Goal: Task Accomplishment & Management: Manage account settings

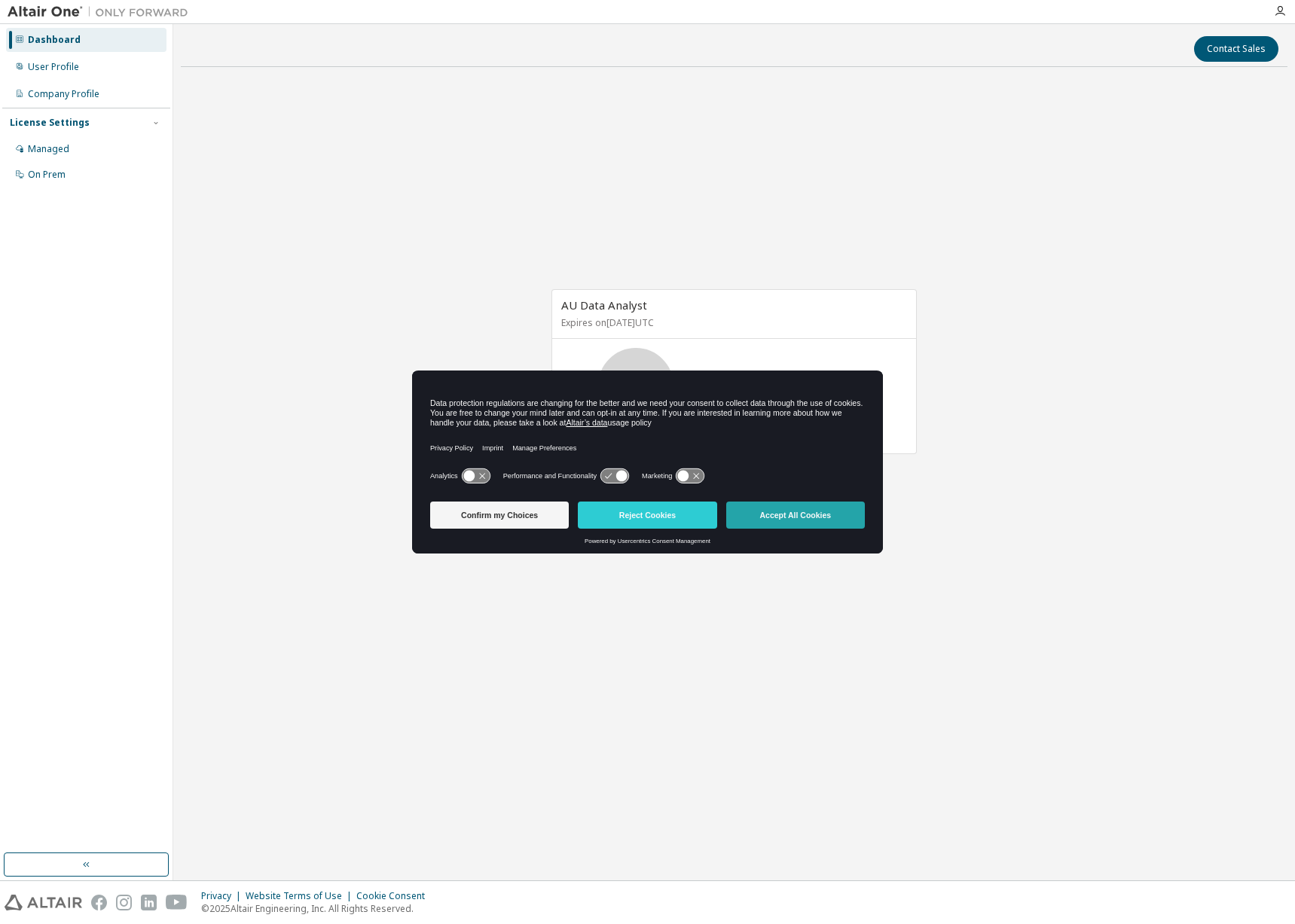
click at [797, 517] on button "Accept All Cookies" at bounding box center [796, 515] width 138 height 27
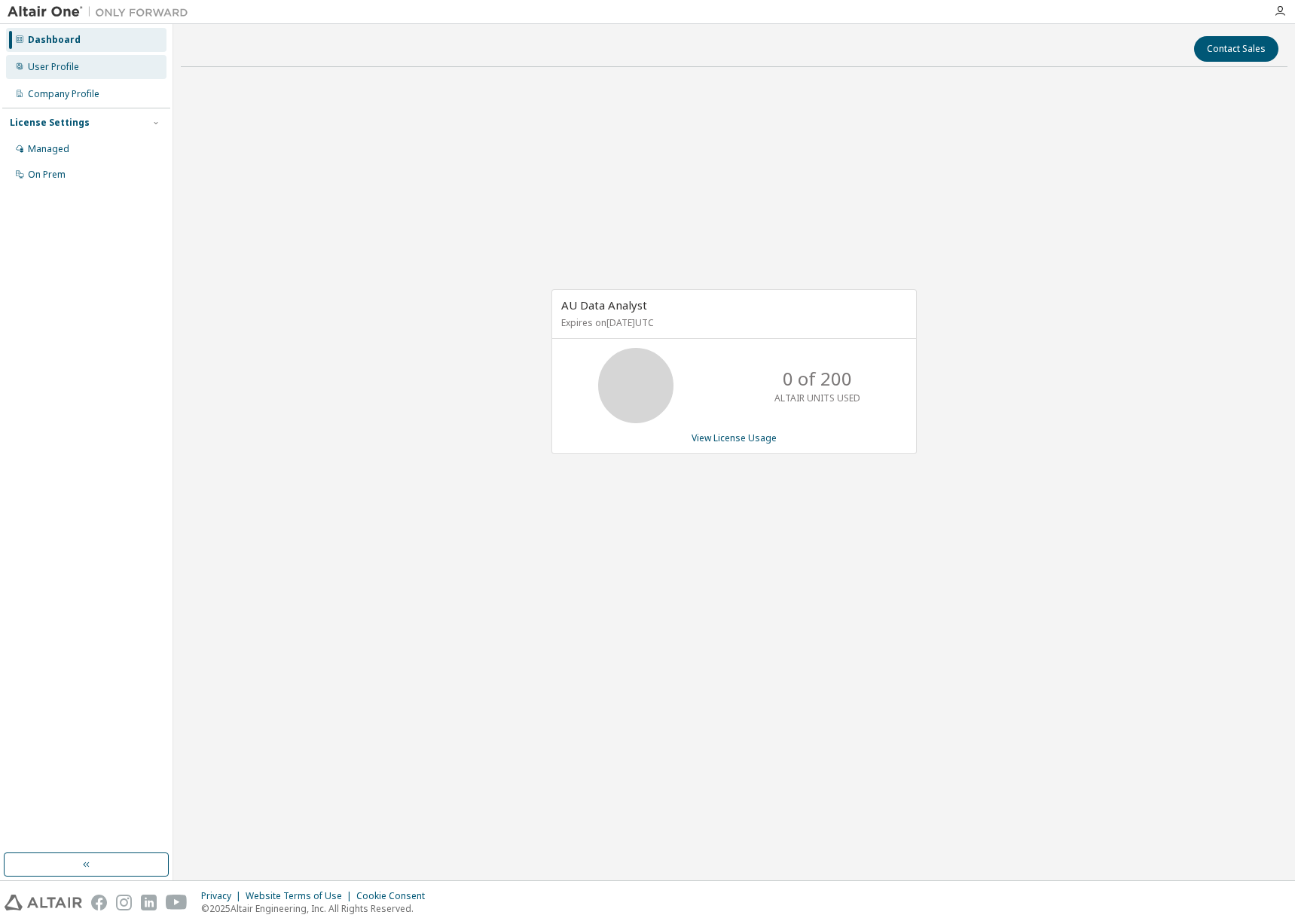
click at [53, 63] on div "User Profile" at bounding box center [54, 67] width 52 height 12
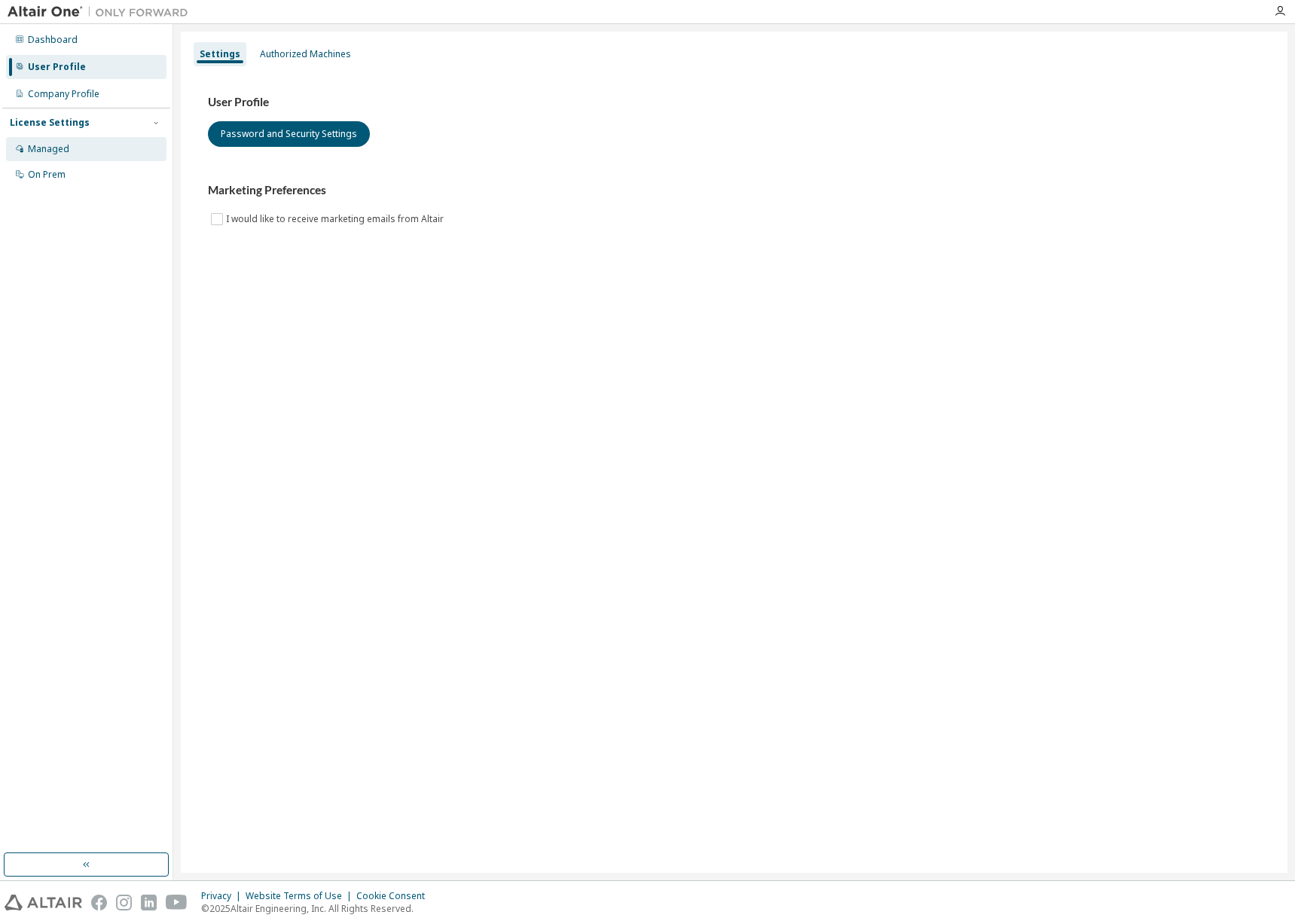
click at [52, 151] on div "Managed" at bounding box center [49, 149] width 42 height 12
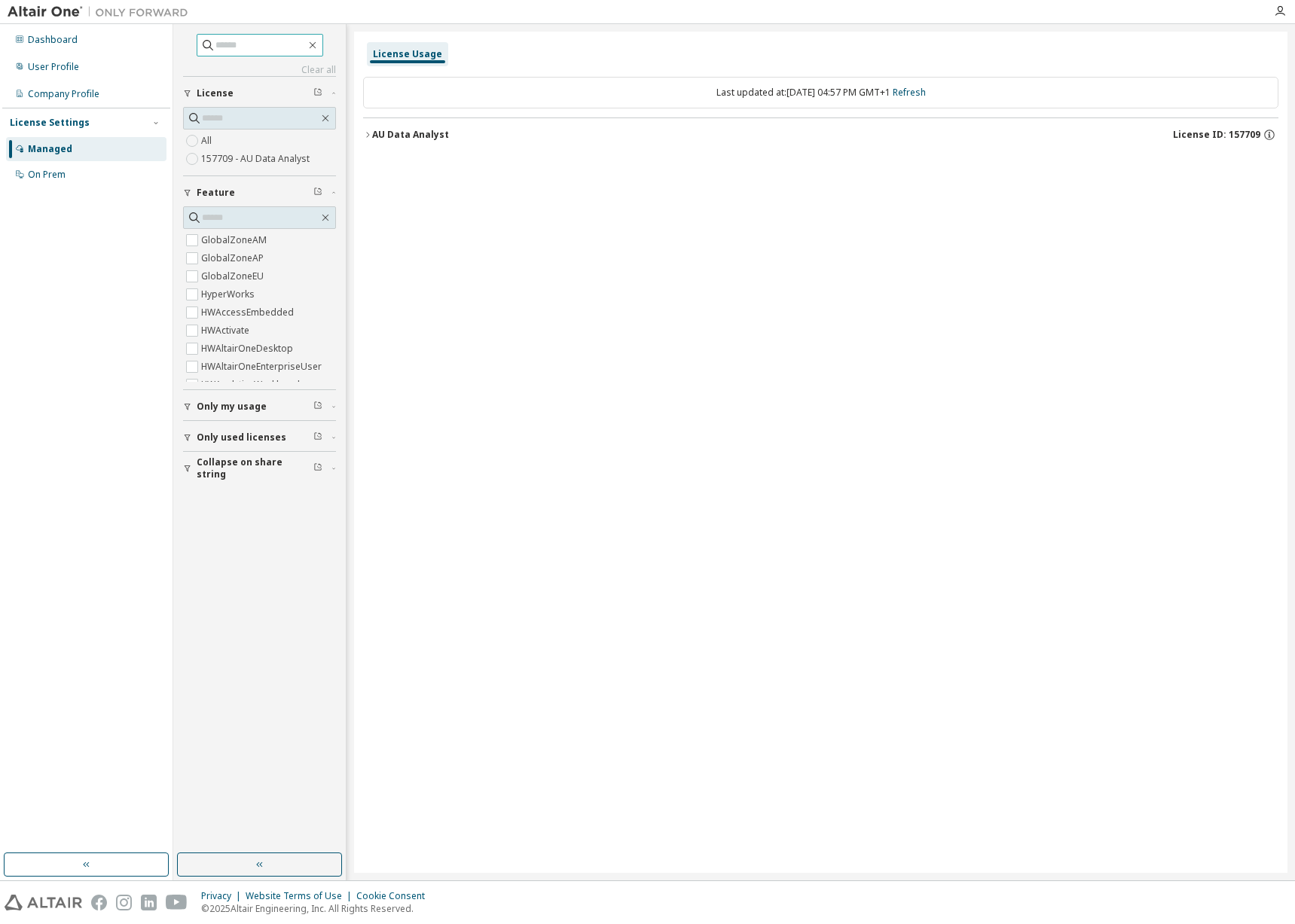
click at [241, 41] on input "text" at bounding box center [260, 45] width 91 height 15
type input "*"
type input "***"
click at [68, 45] on div "Dashboard" at bounding box center [53, 40] width 50 height 12
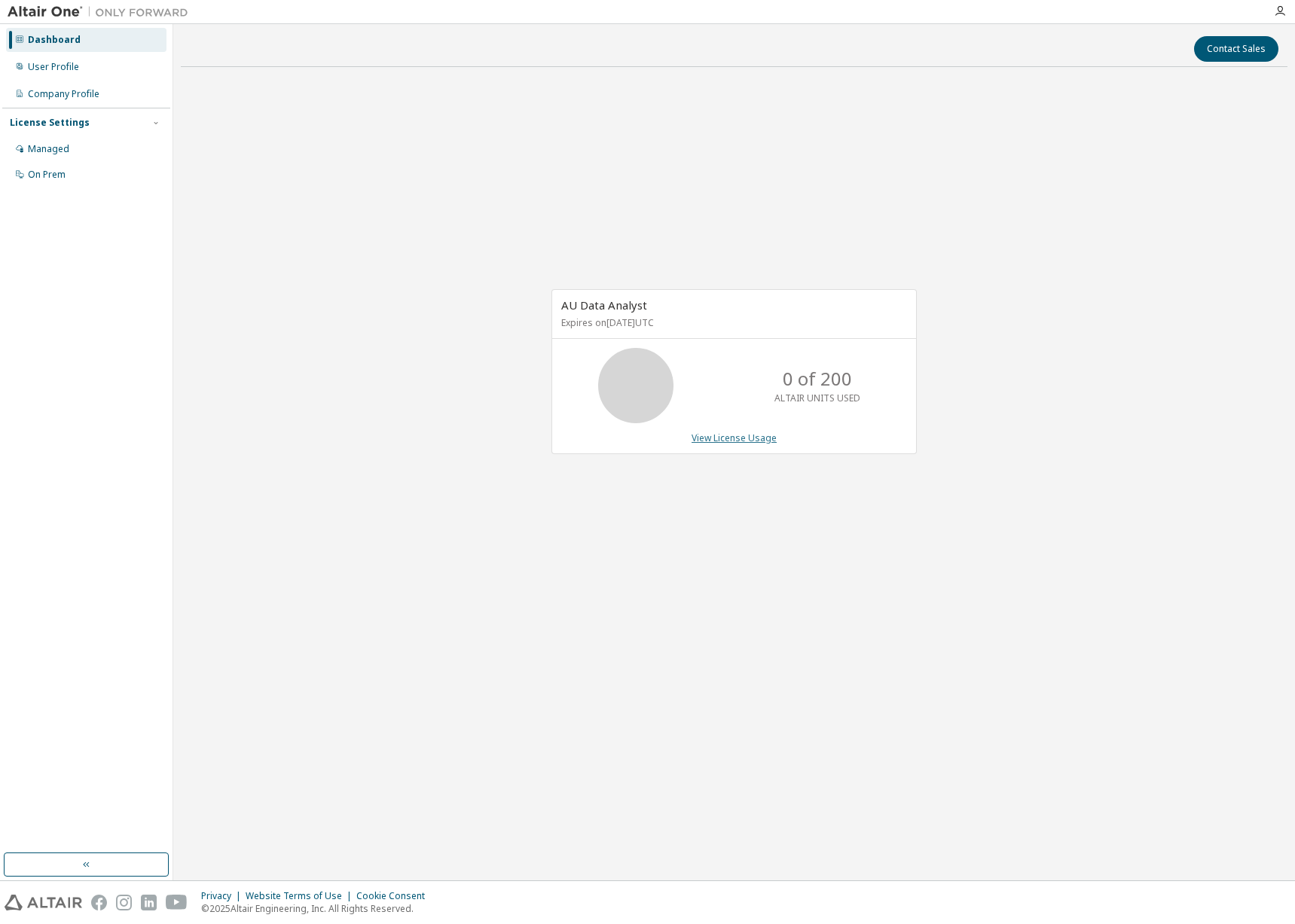
click at [750, 442] on link "View License Usage" at bounding box center [733, 437] width 85 height 13
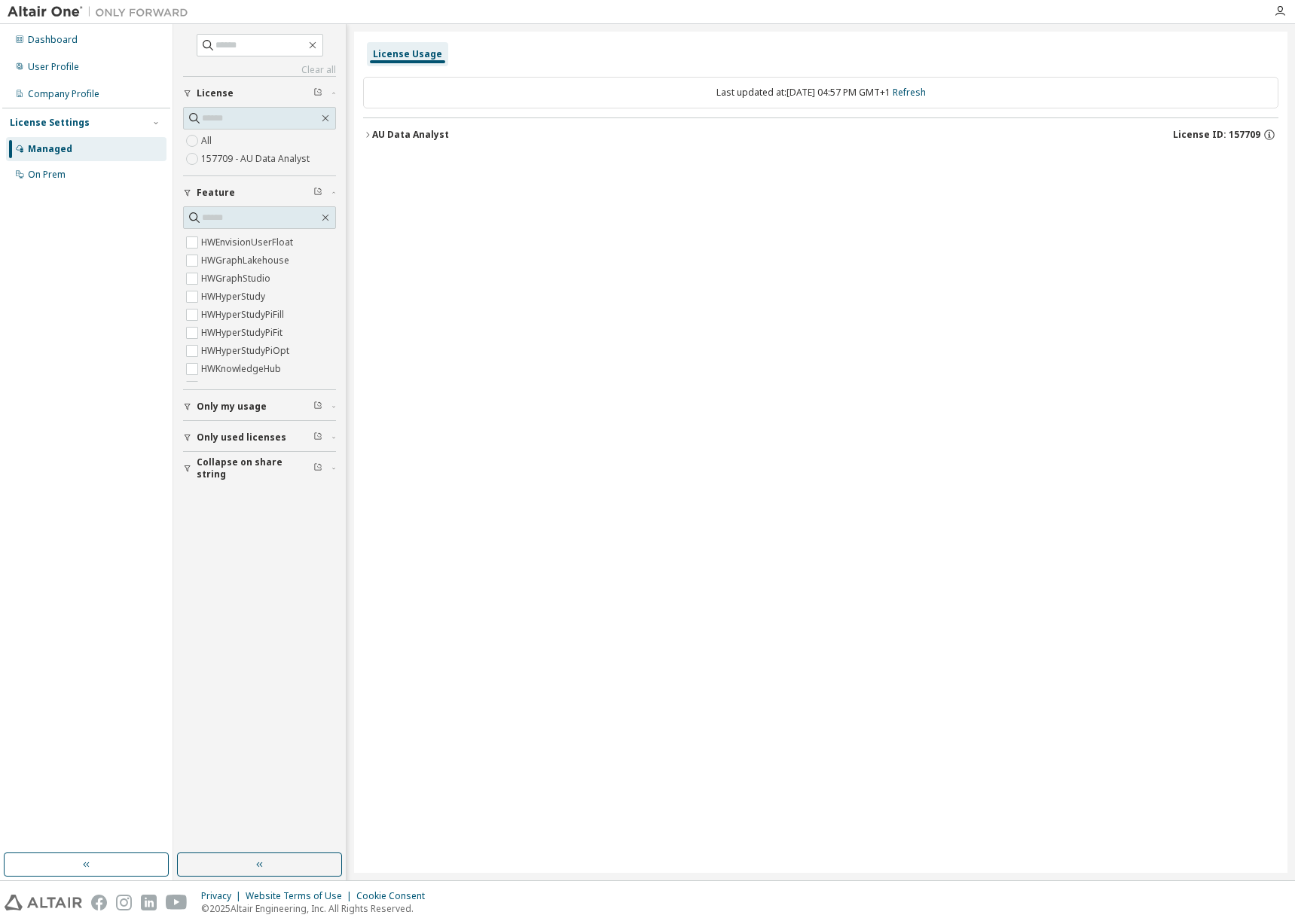
scroll to position [699, 0]
click at [71, 178] on div "On Prem" at bounding box center [86, 174] width 161 height 24
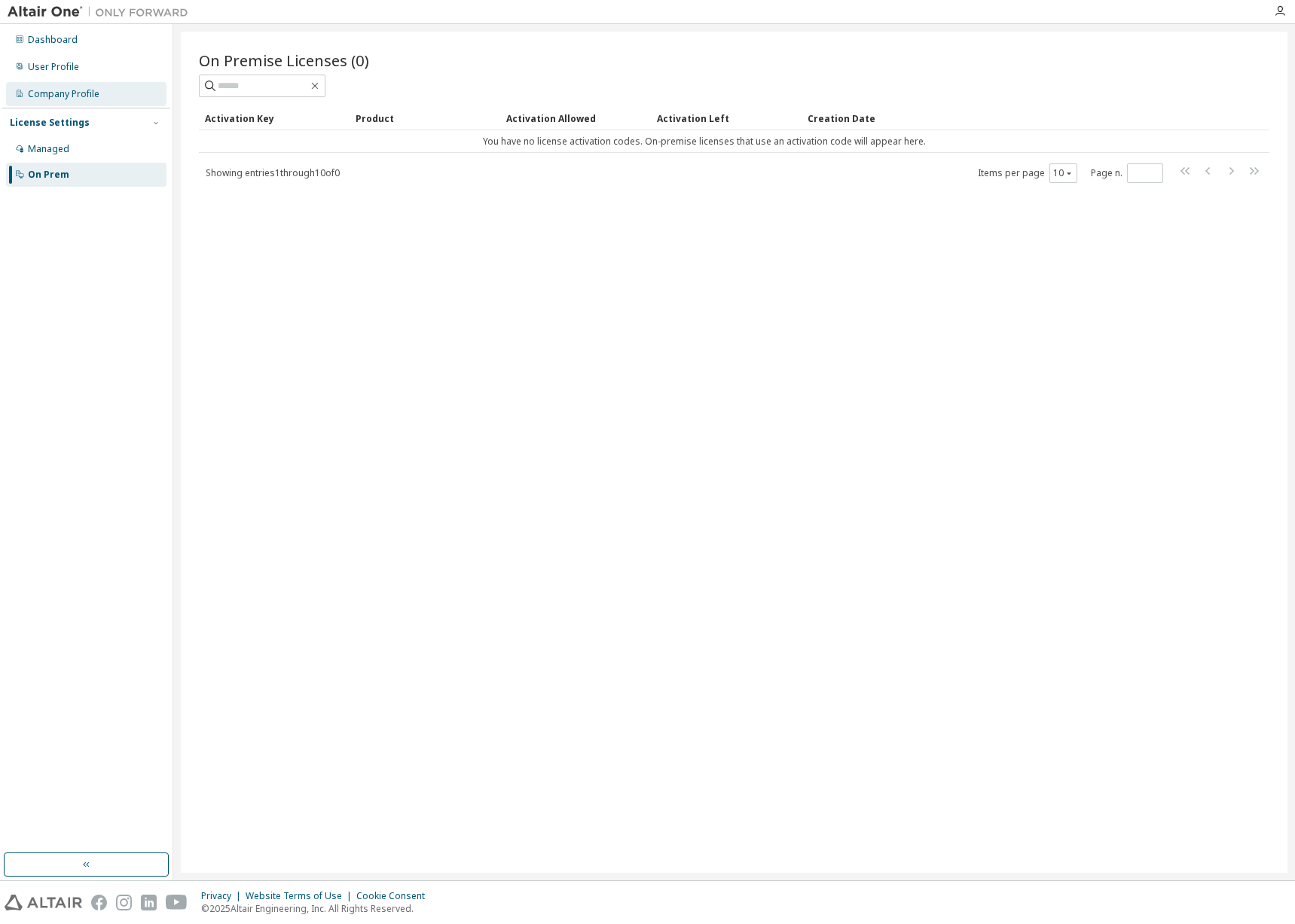
click at [88, 93] on div "Company Profile" at bounding box center [63, 93] width 71 height 12
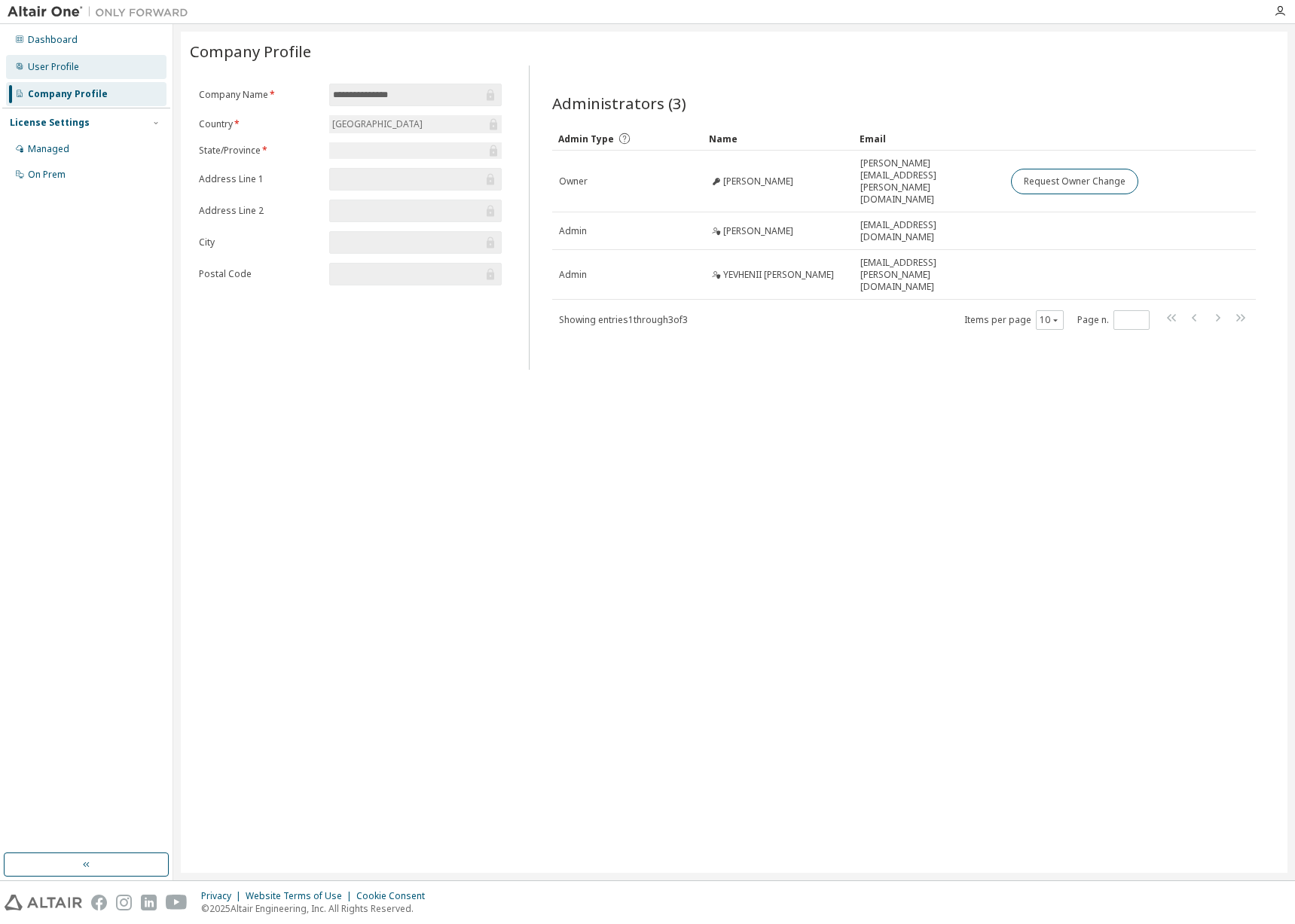
click at [66, 67] on div "User Profile" at bounding box center [54, 67] width 52 height 12
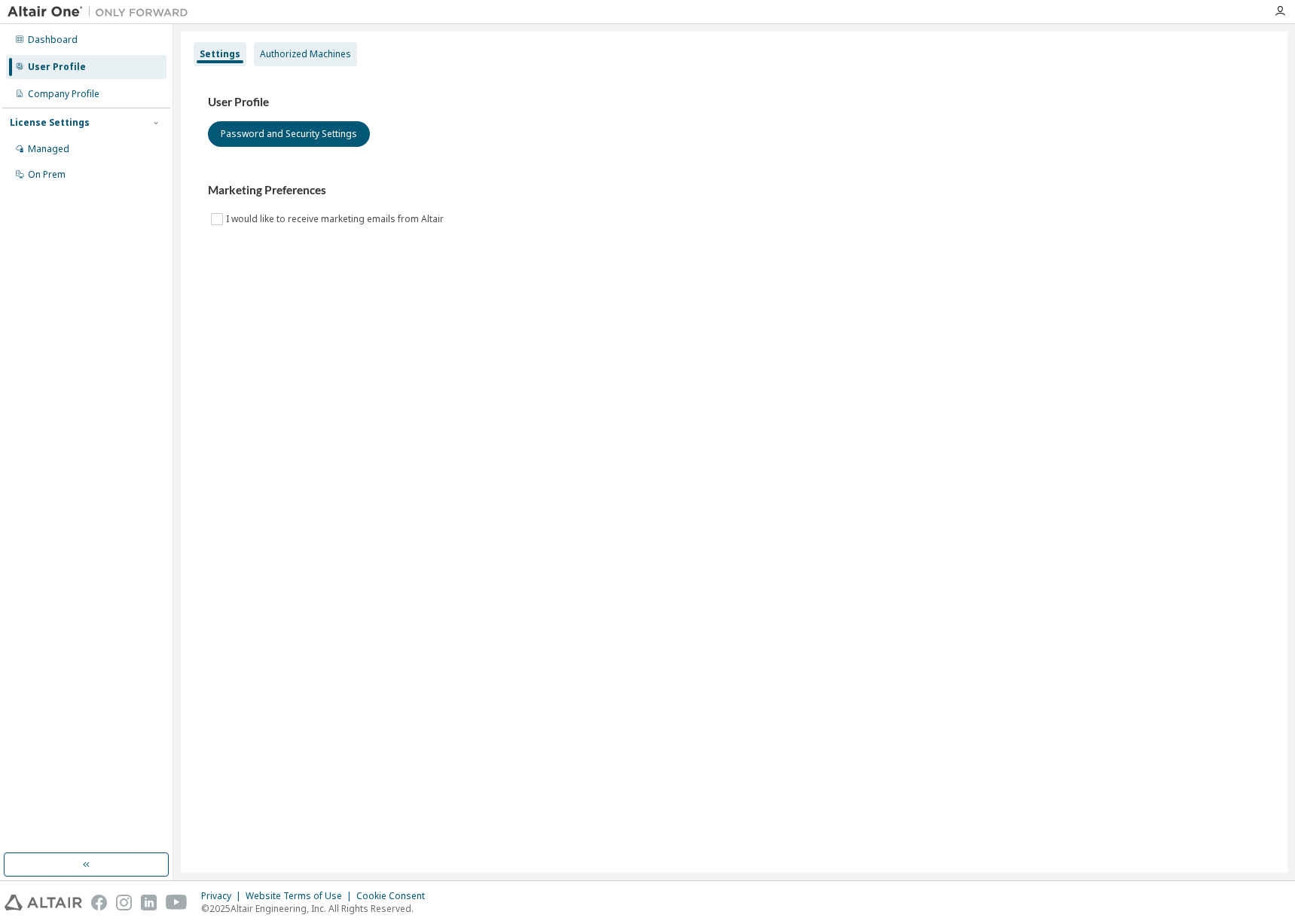
click at [299, 61] on div "Authorized Machines" at bounding box center [306, 54] width 103 height 24
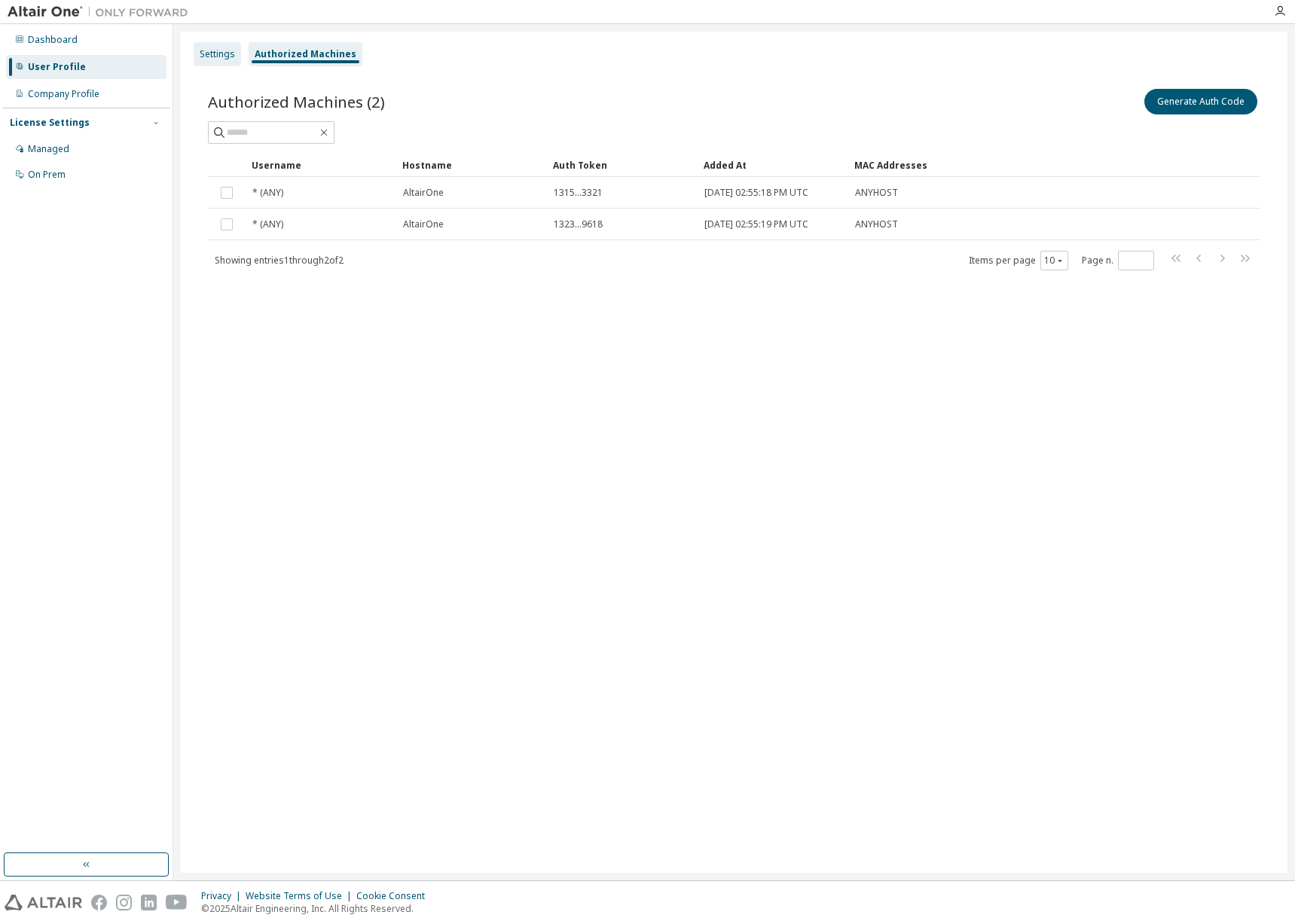
click at [203, 58] on div "Settings" at bounding box center [217, 55] width 35 height 12
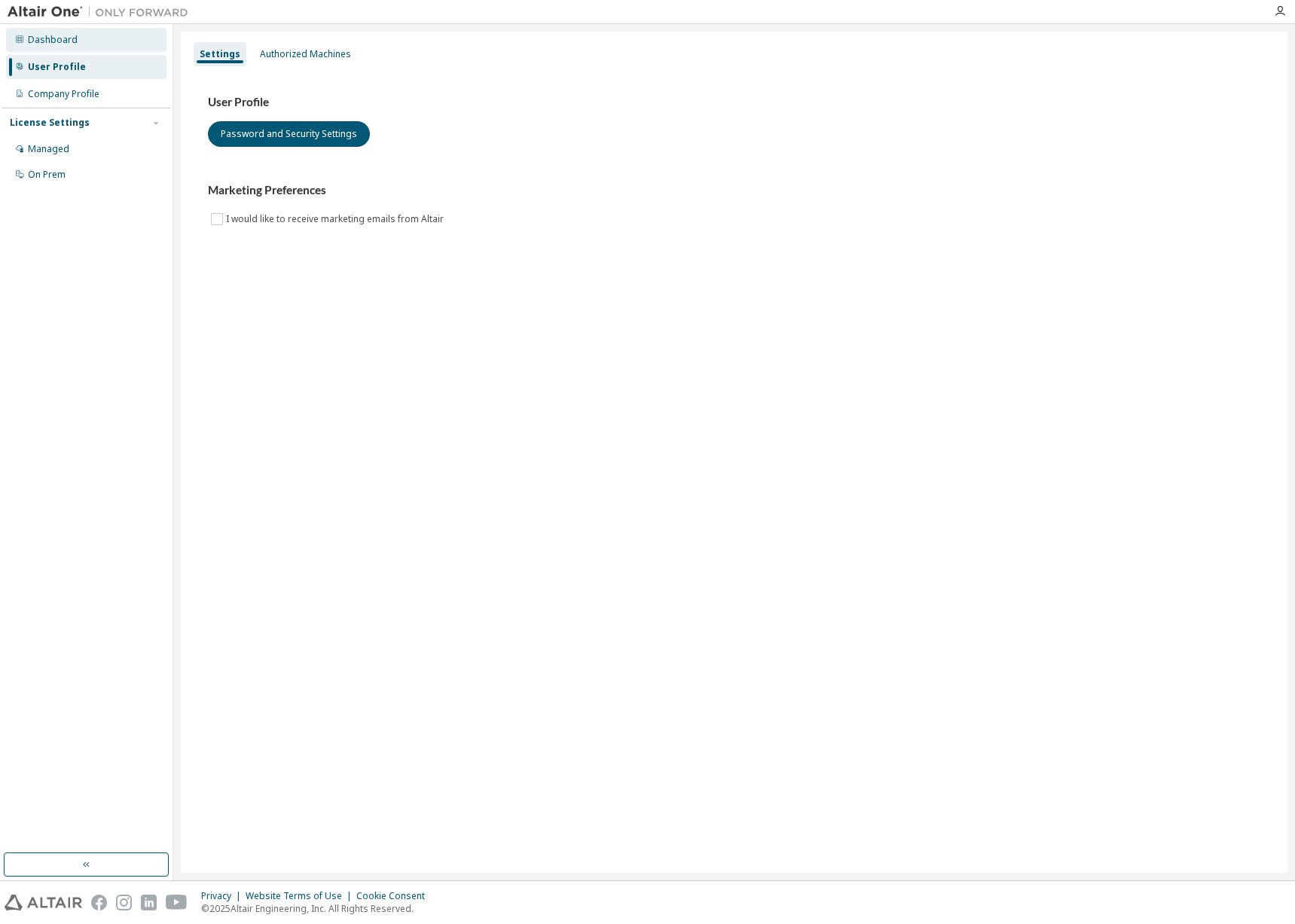
click at [54, 42] on div "Dashboard" at bounding box center [53, 40] width 50 height 12
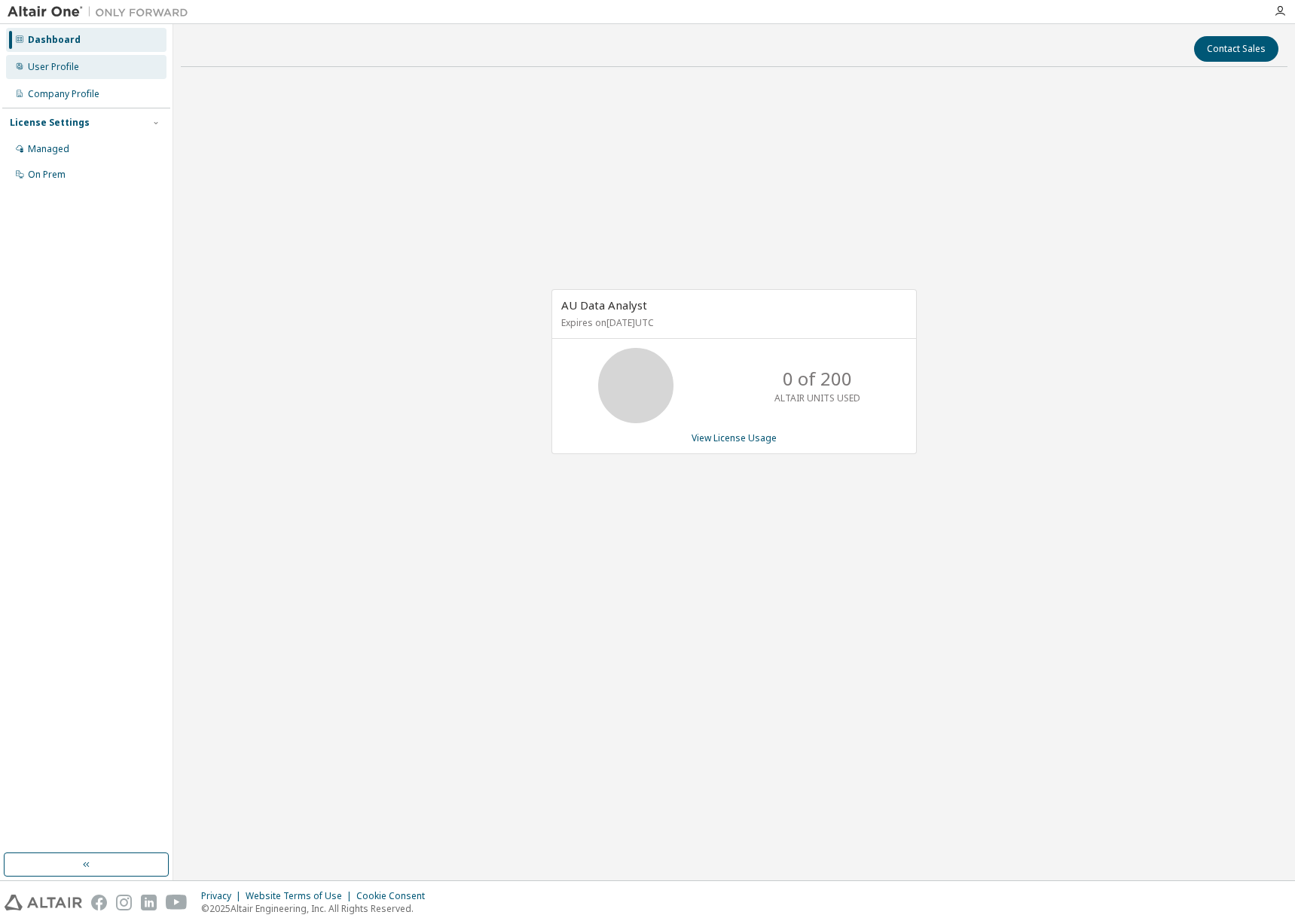
click at [69, 58] on div "User Profile" at bounding box center [86, 66] width 161 height 24
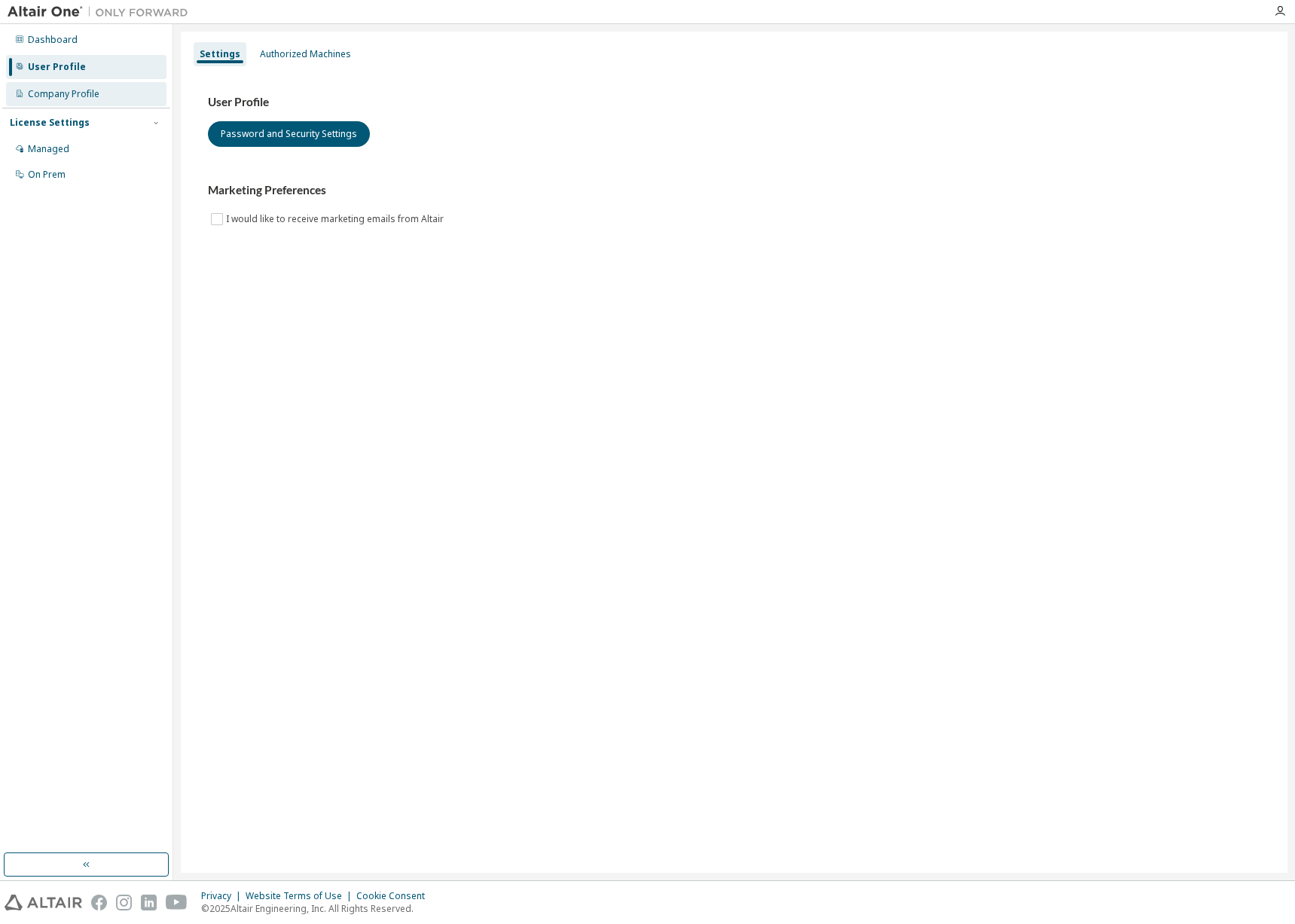
click at [88, 92] on div "Company Profile" at bounding box center [63, 93] width 71 height 12
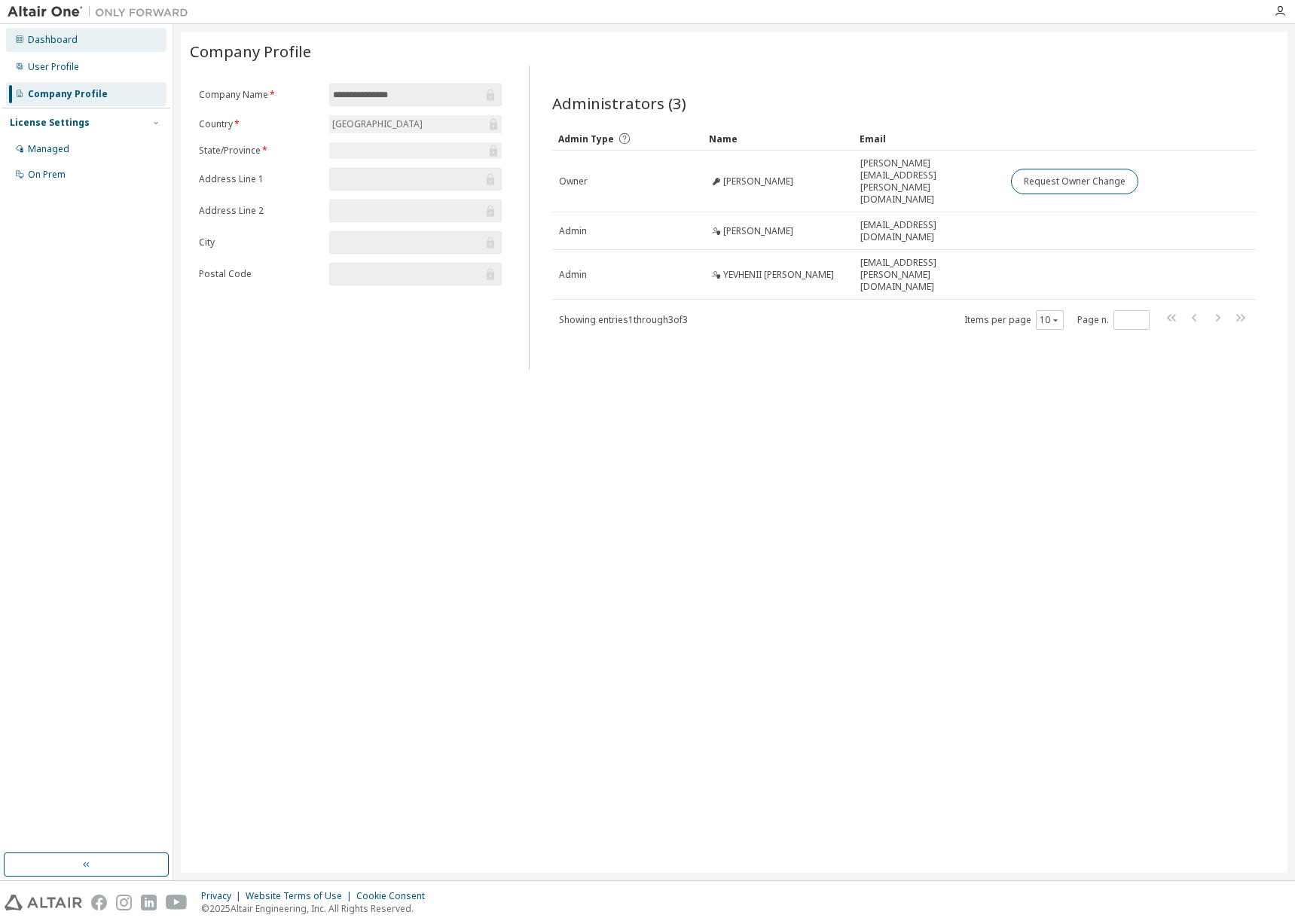
click at [64, 46] on div "Dashboard" at bounding box center [53, 40] width 50 height 12
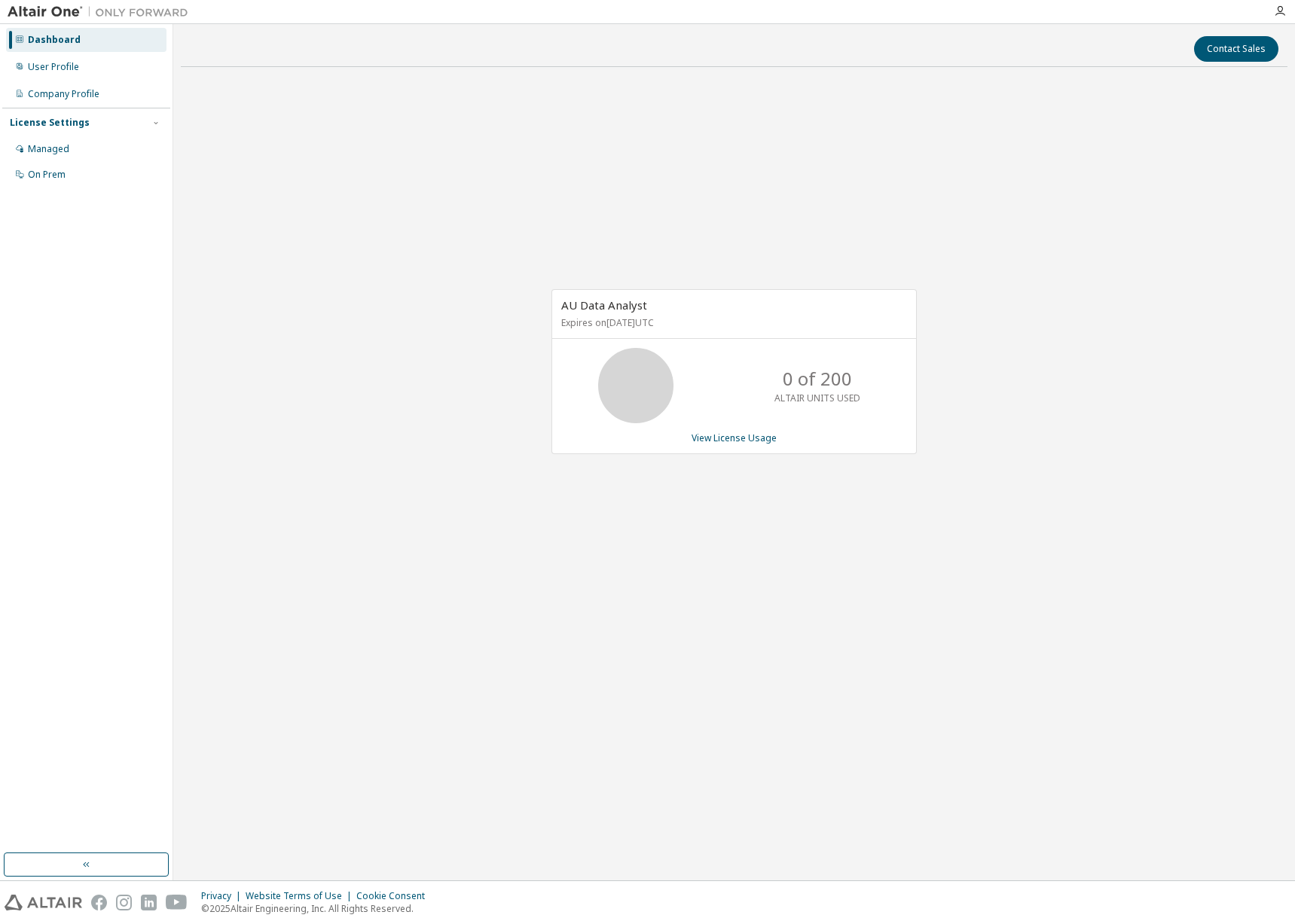
drag, startPoint x: 656, startPoint y: 376, endPoint x: 623, endPoint y: 344, distance: 46.0
click at [654, 376] on icon at bounding box center [635, 386] width 38 height 38
drag, startPoint x: 620, startPoint y: 305, endPoint x: 653, endPoint y: 324, distance: 38.1
click at [620, 304] on span "AU Data Analyst" at bounding box center [604, 305] width 86 height 15
click at [749, 440] on link "View License Usage" at bounding box center [733, 437] width 85 height 13
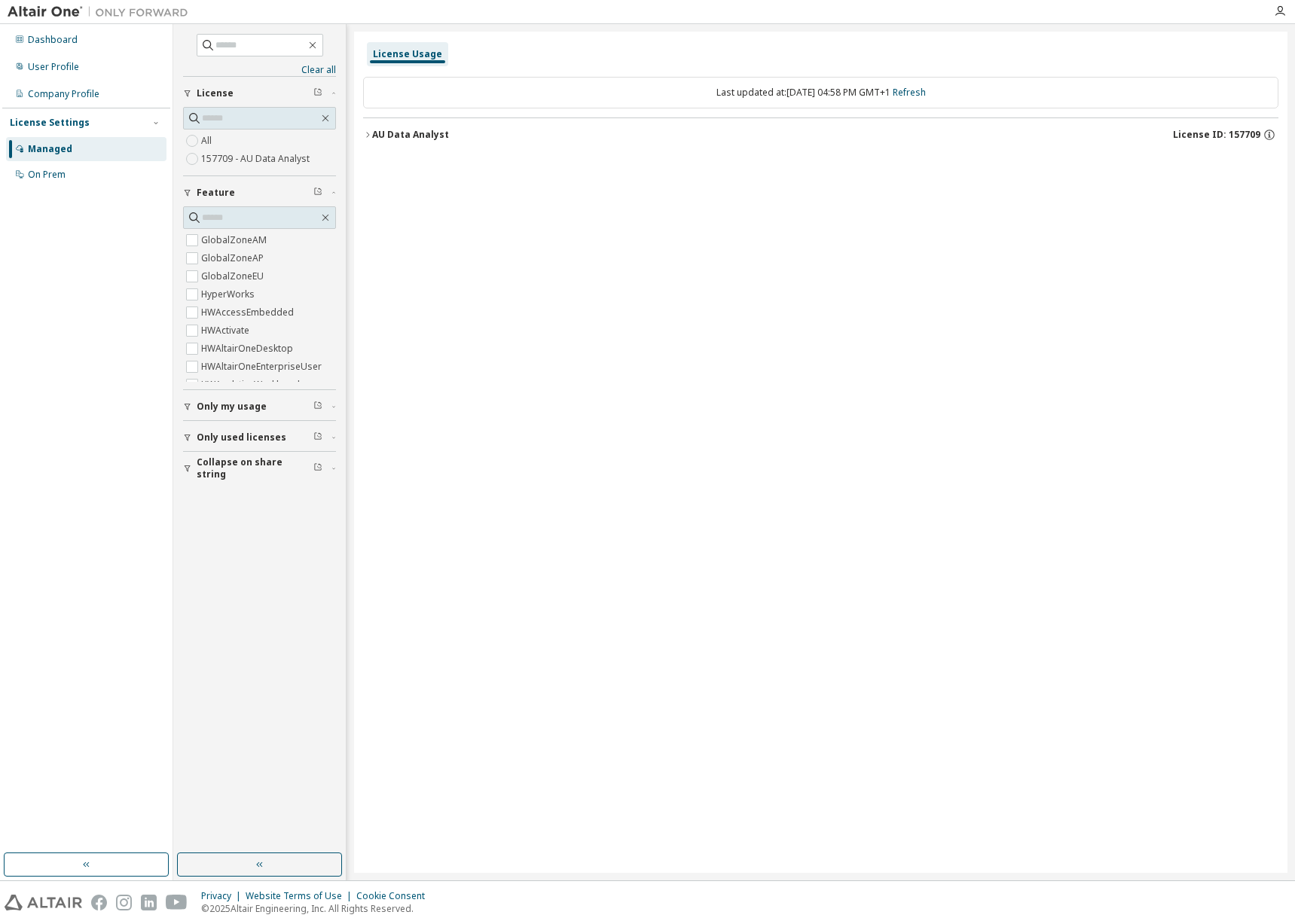
click at [369, 134] on icon "button" at bounding box center [367, 133] width 3 height 5
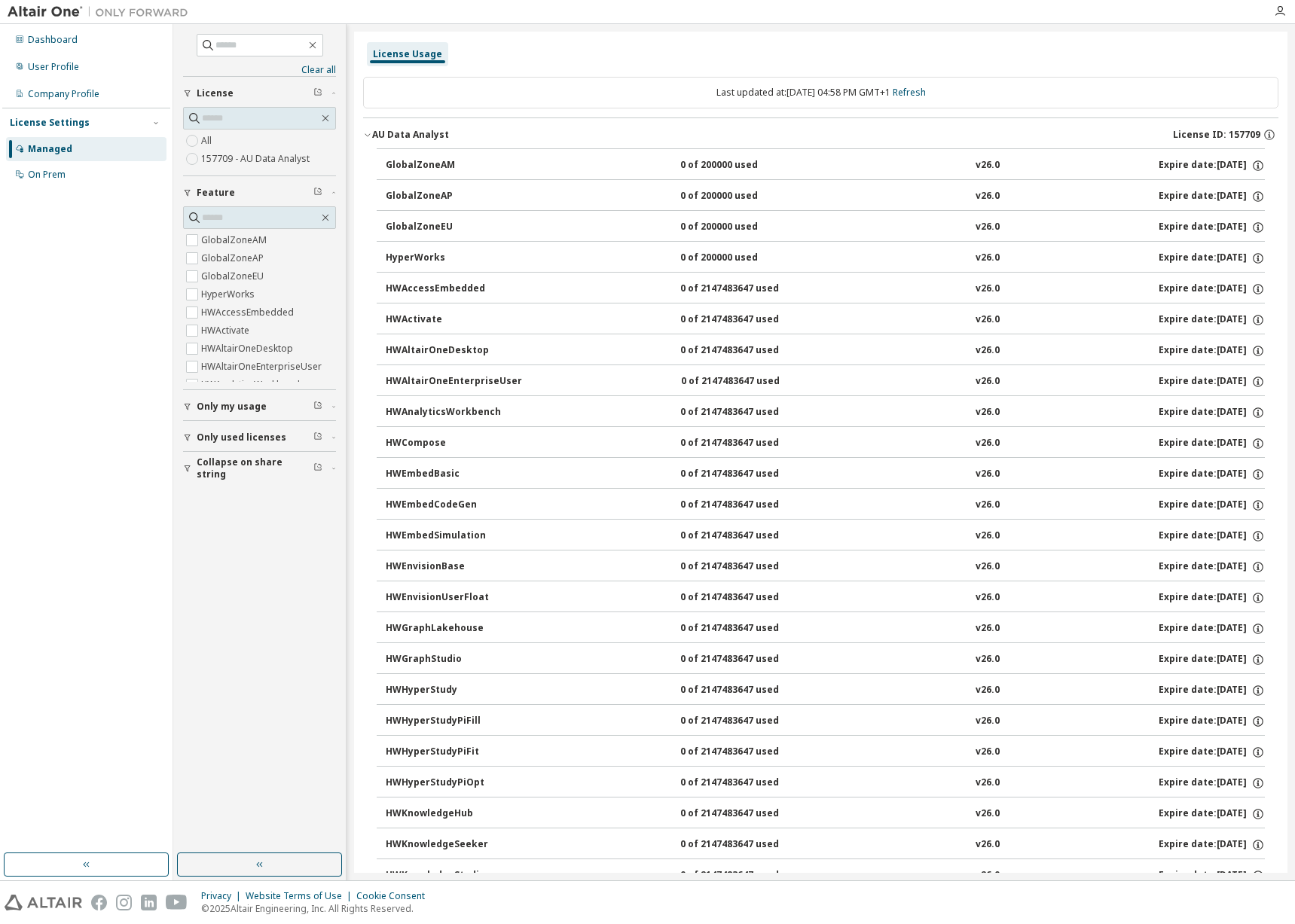
click at [665, 259] on div "HyperWorks 0 of 200000 used v26.0 Expire date: 2026-03-18" at bounding box center [825, 258] width 879 height 14
click at [921, 91] on link "Refresh" at bounding box center [909, 92] width 33 height 13
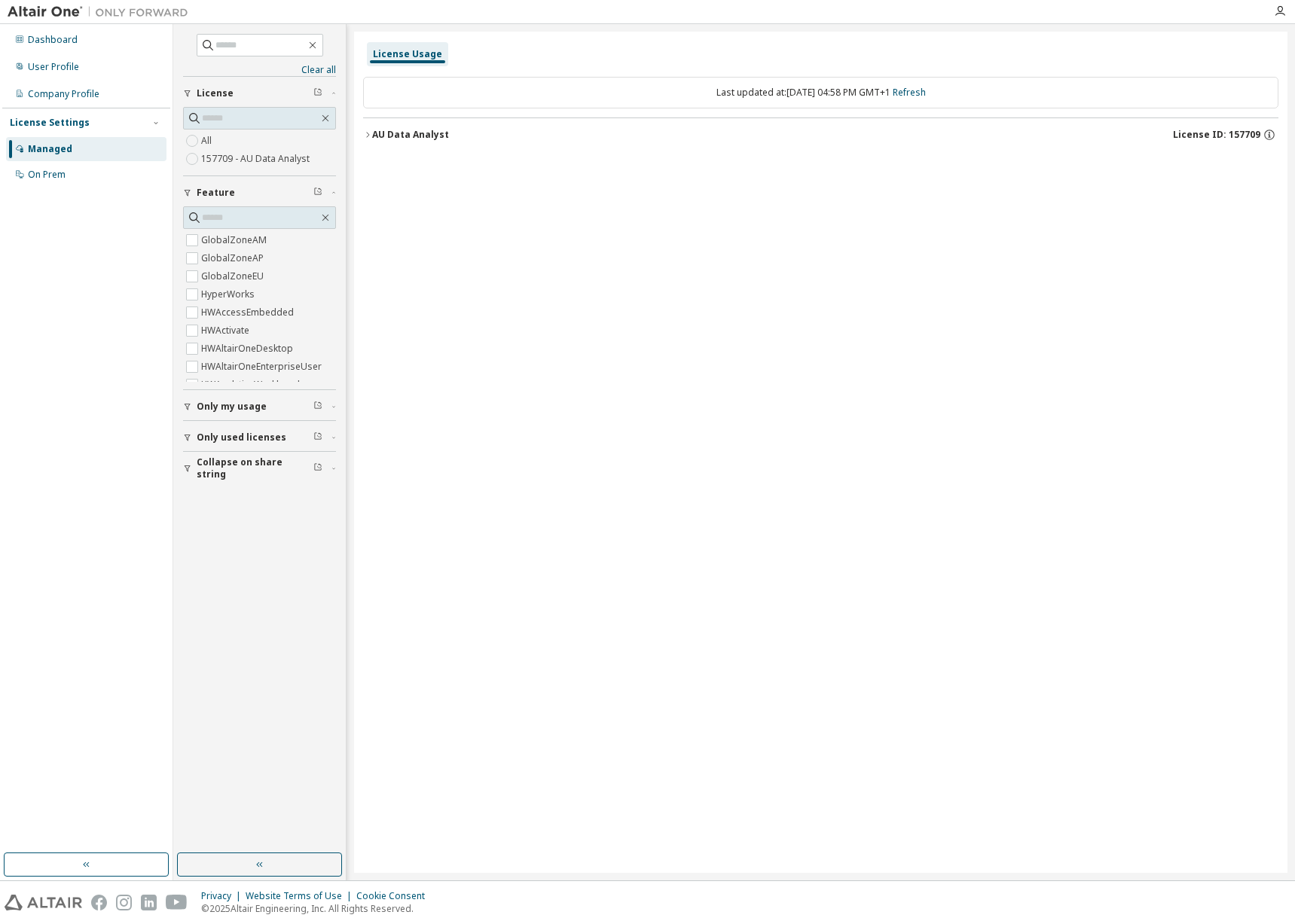
click at [373, 135] on div "AU Data Analyst" at bounding box center [410, 134] width 77 height 12
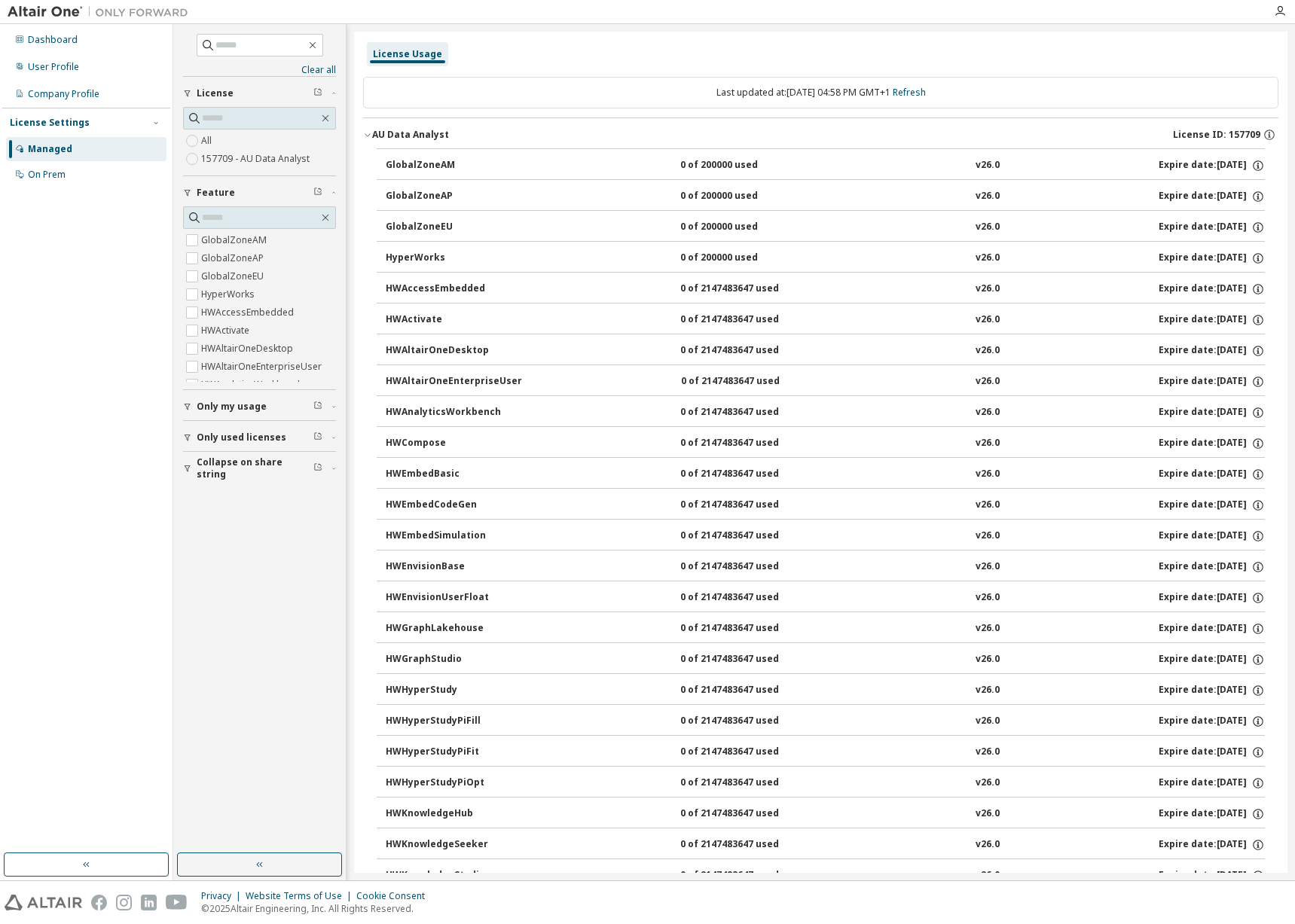
click at [214, 406] on span "Only my usage" at bounding box center [232, 406] width 70 height 12
click at [224, 477] on span "Only used licenses" at bounding box center [241, 481] width 90 height 12
click at [235, 553] on span "Collapse on share string" at bounding box center [255, 555] width 117 height 24
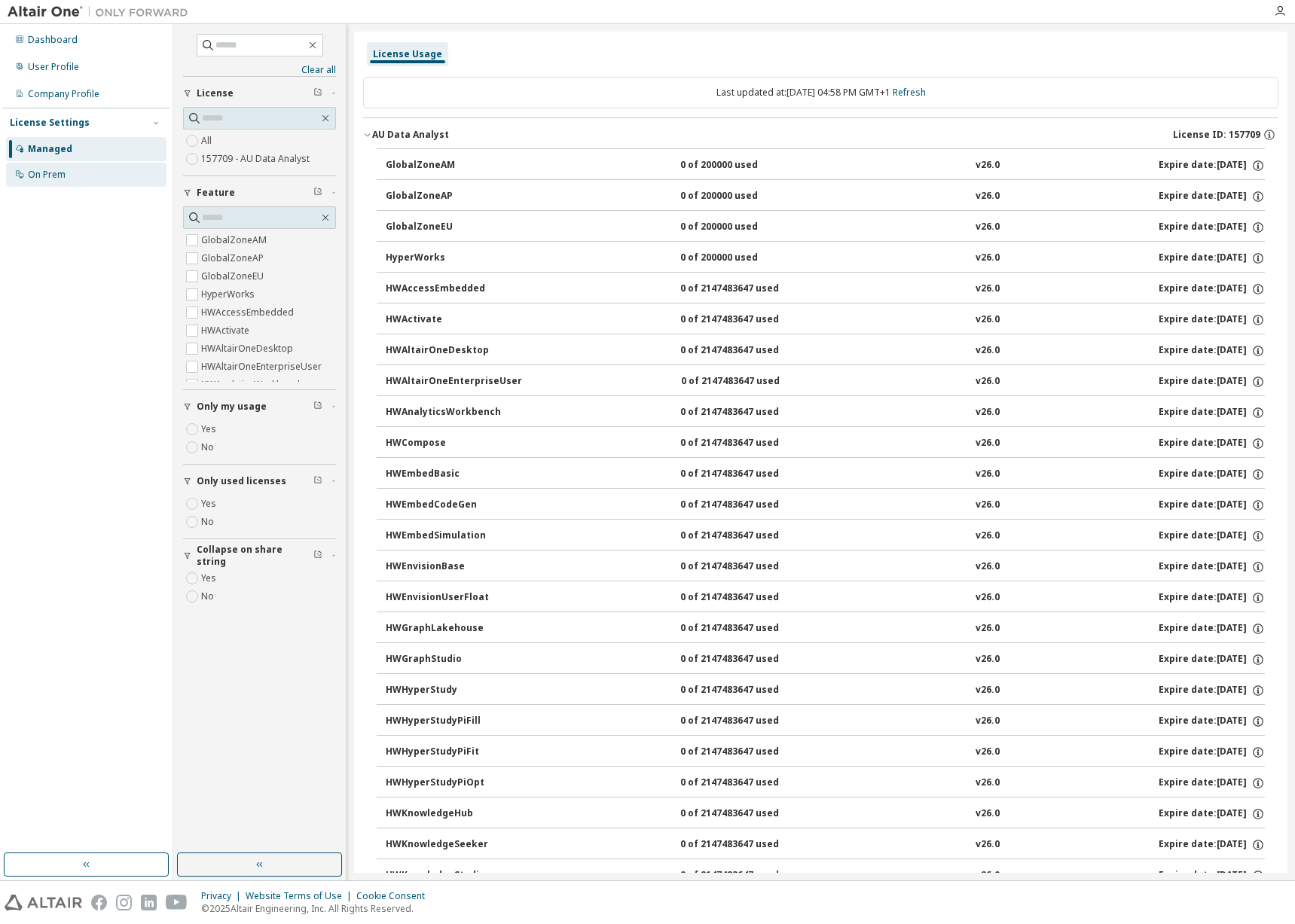
click at [38, 179] on div "On Prem" at bounding box center [47, 174] width 38 height 12
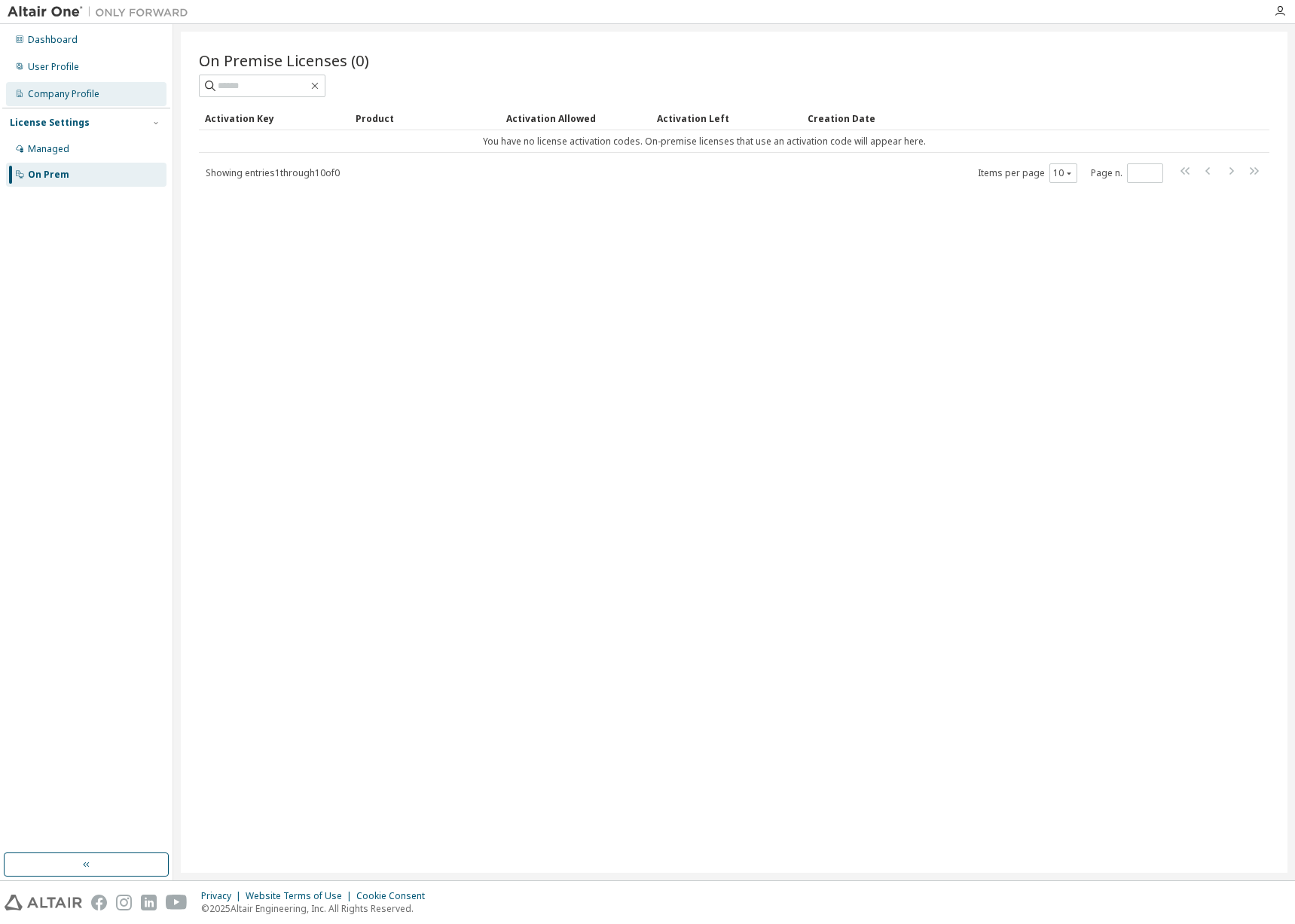
click at [73, 97] on div "Company Profile" at bounding box center [63, 93] width 71 height 12
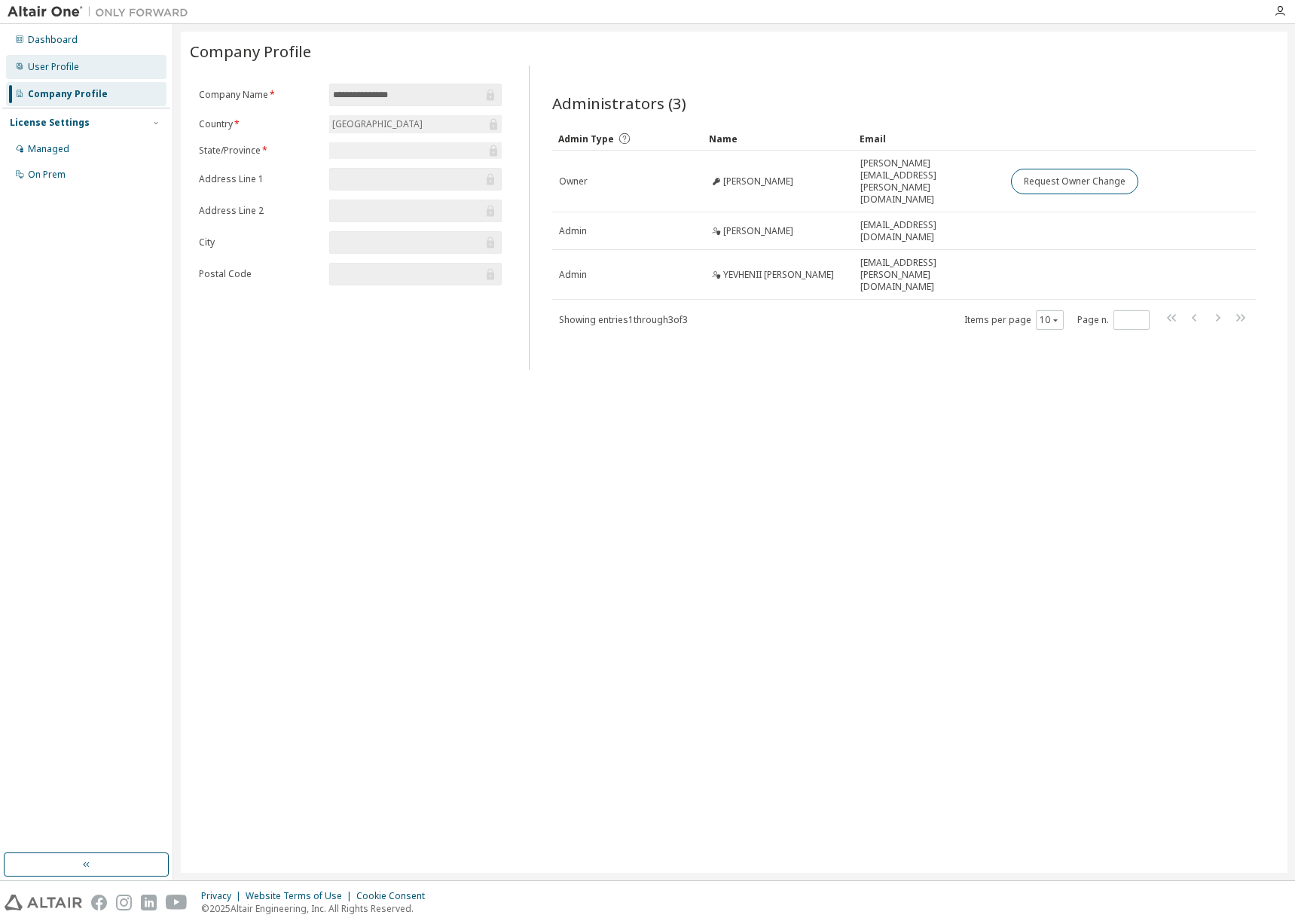
click at [65, 67] on div "User Profile" at bounding box center [54, 67] width 52 height 12
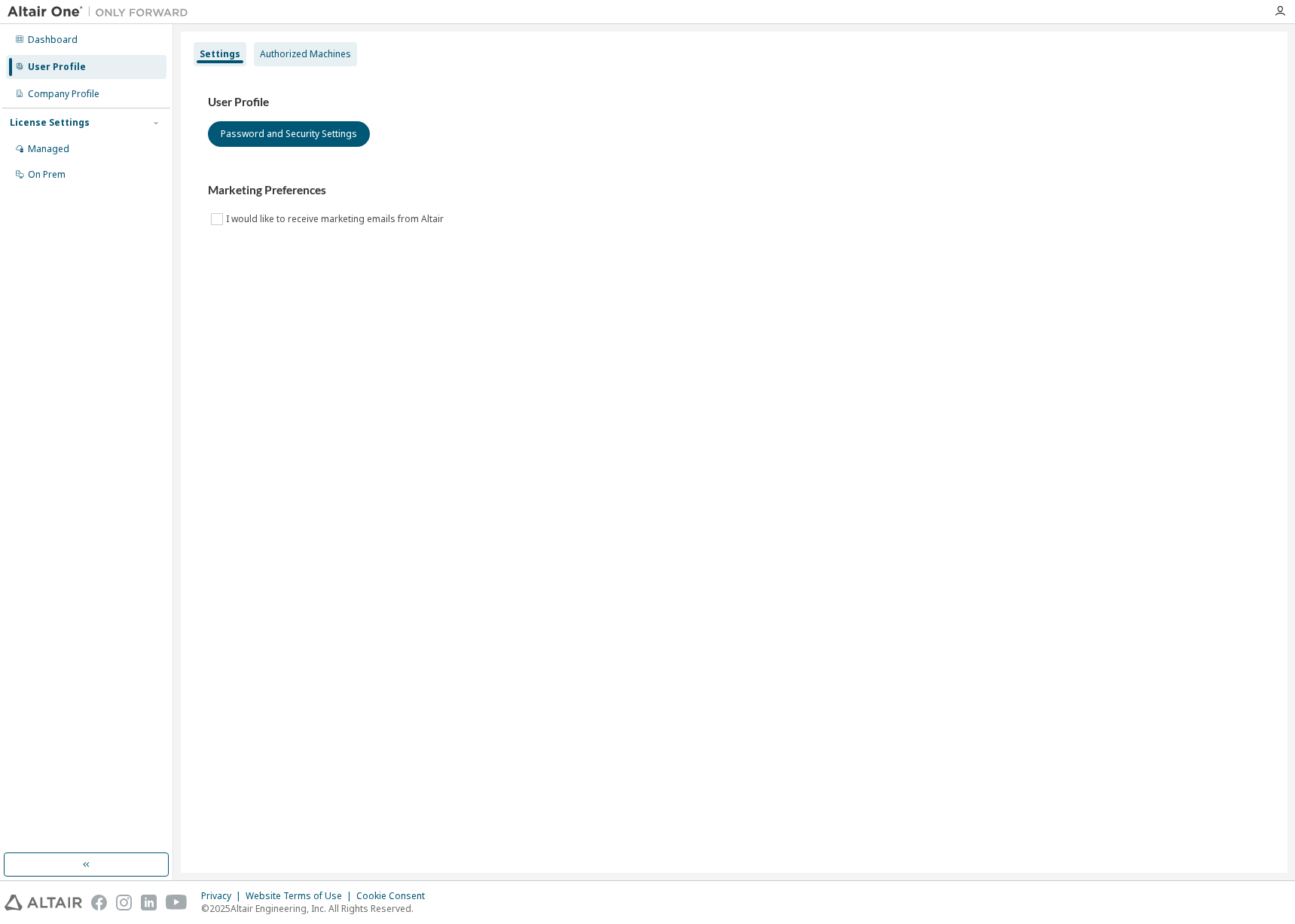
click at [306, 55] on div "Authorized Machines" at bounding box center [306, 55] width 92 height 12
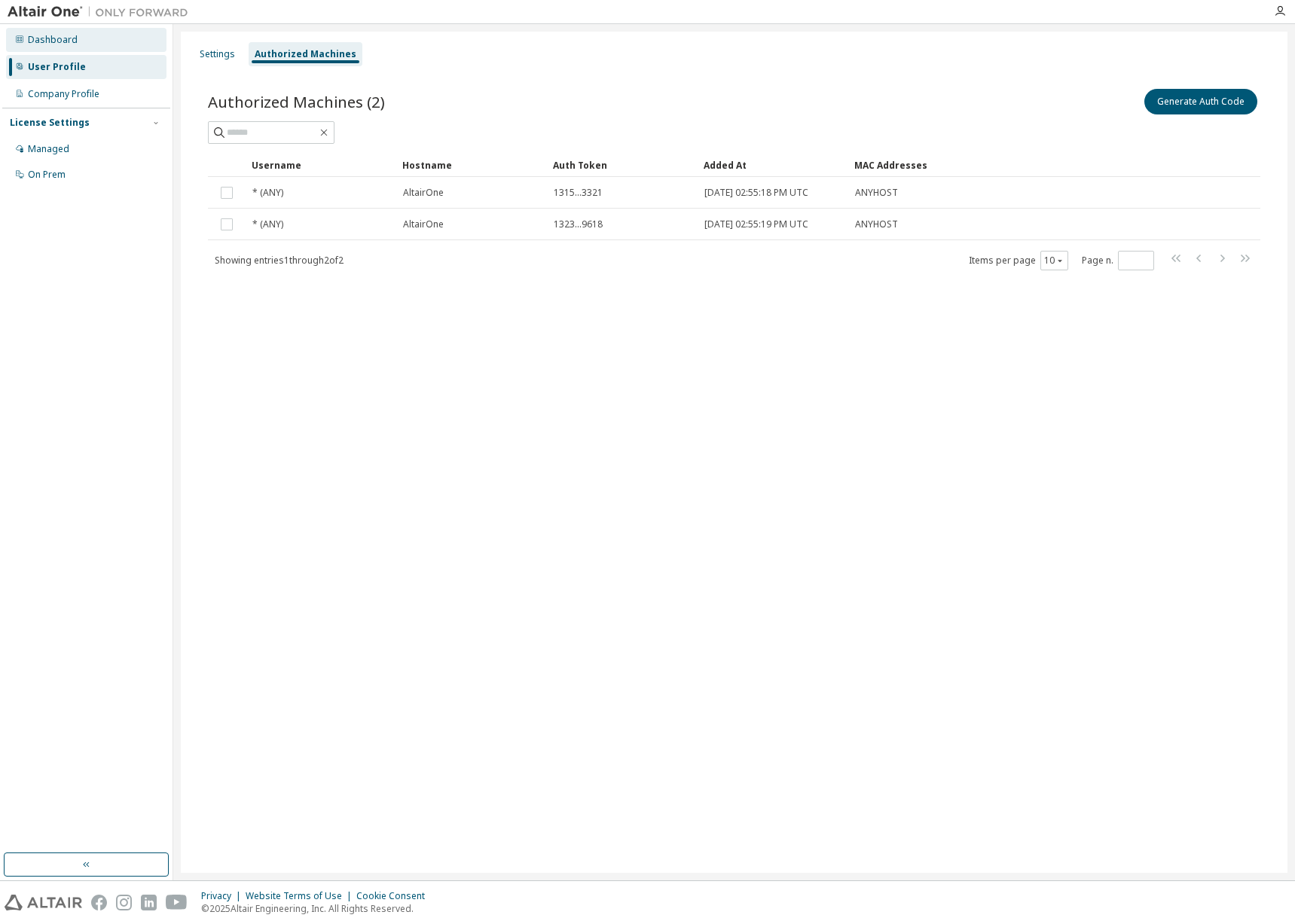
click at [58, 38] on div "Dashboard" at bounding box center [53, 40] width 50 height 12
